Goal: Check status: Check status

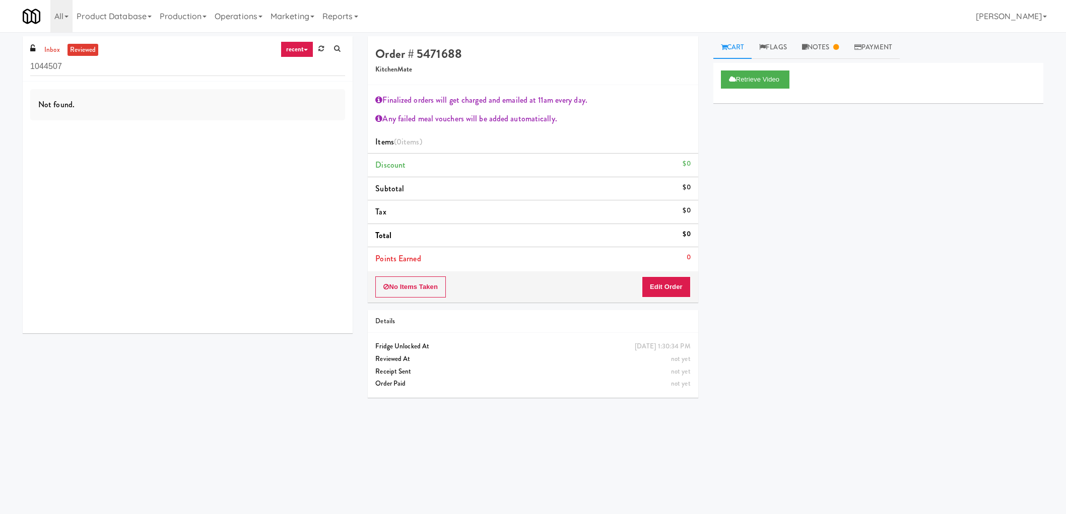
drag, startPoint x: 0, startPoint y: 0, endPoint x: 827, endPoint y: 75, distance: 830.3
click at [828, 53] on link "Notes" at bounding box center [820, 47] width 52 height 23
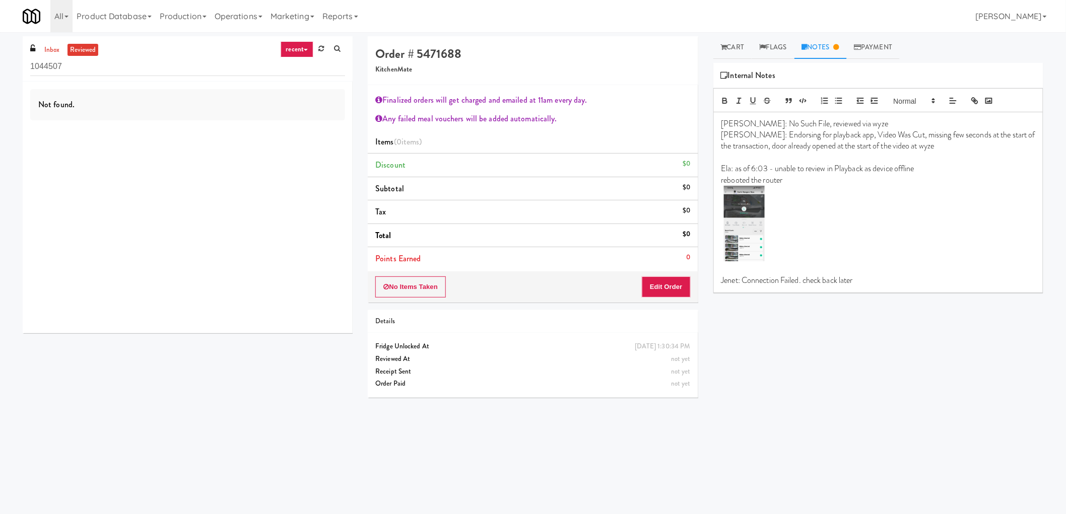
click at [215, 341] on div "inbox reviewed recent all unclear take inventory issue suspicious failed recent…" at bounding box center [532, 238] width 1035 height 404
click at [875, 370] on div "Retrieve Video Primary Flag Clear Flag if unable to determine what was taken or…" at bounding box center [878, 252] width 330 height 378
click at [209, 216] on div "Not found." at bounding box center [188, 208] width 330 height 252
